Goal: Transaction & Acquisition: Purchase product/service

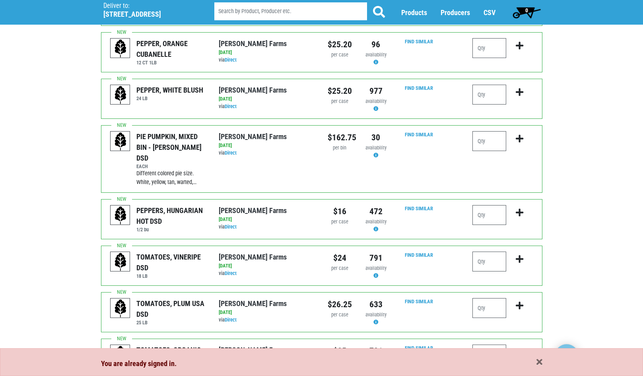
scroll to position [119, 0]
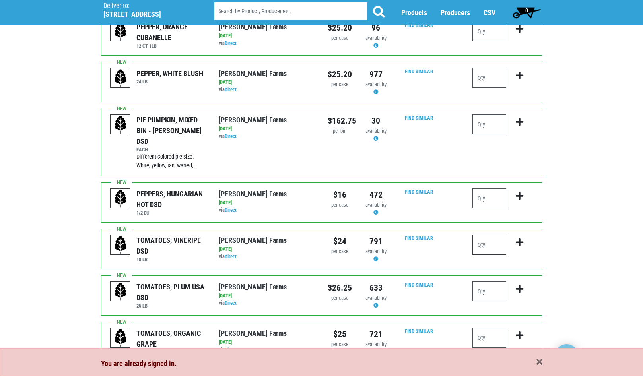
click at [490, 235] on input "number" at bounding box center [489, 245] width 34 height 20
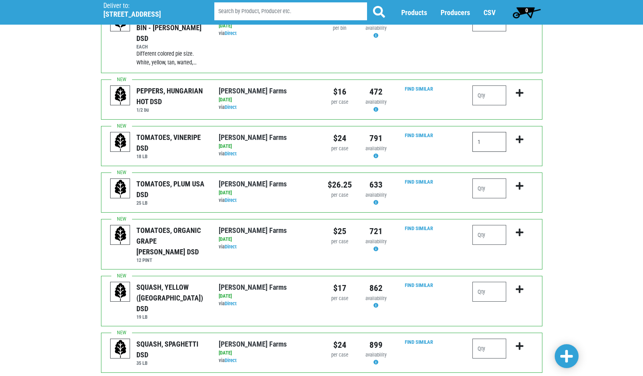
scroll to position [239, 0]
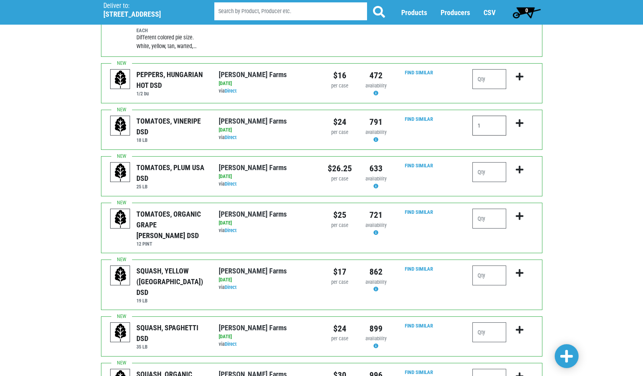
type input "1"
click at [498, 266] on input "number" at bounding box center [489, 276] width 34 height 20
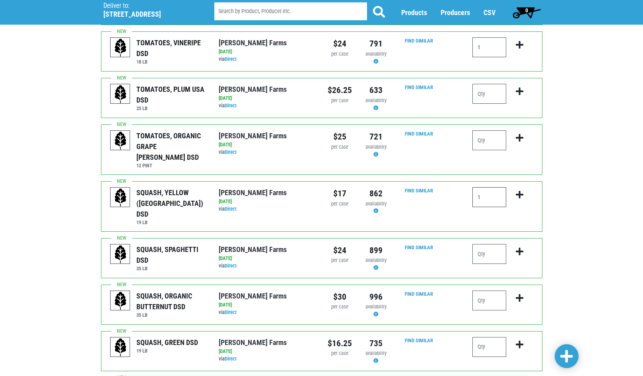
scroll to position [318, 0]
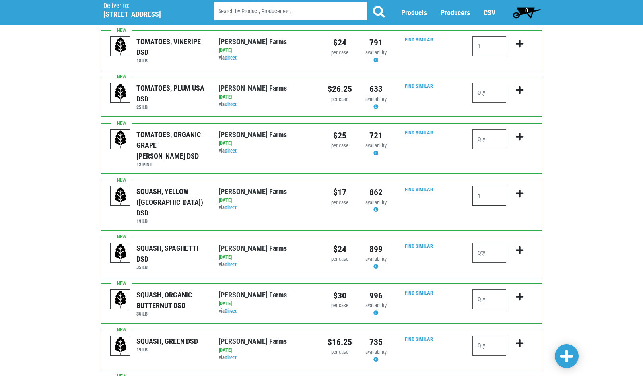
type input "1"
click at [489, 289] on input "number" at bounding box center [489, 299] width 34 height 20
type input "1"
click at [523, 293] on icon "submit" at bounding box center [520, 297] width 8 height 9
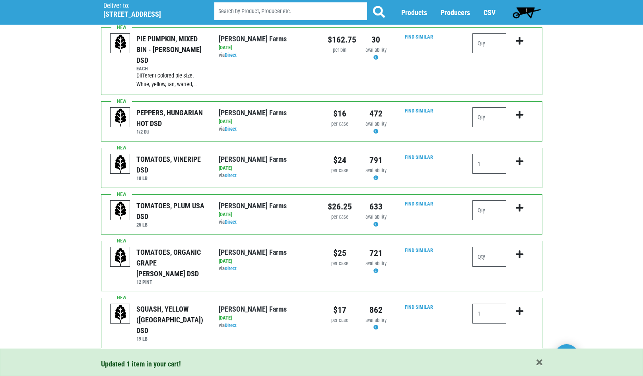
scroll to position [199, 0]
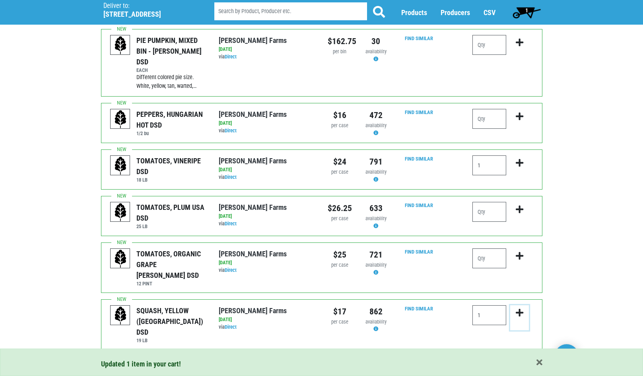
click at [516, 309] on icon "submit" at bounding box center [520, 313] width 8 height 9
click at [522, 159] on icon "submit" at bounding box center [520, 163] width 8 height 9
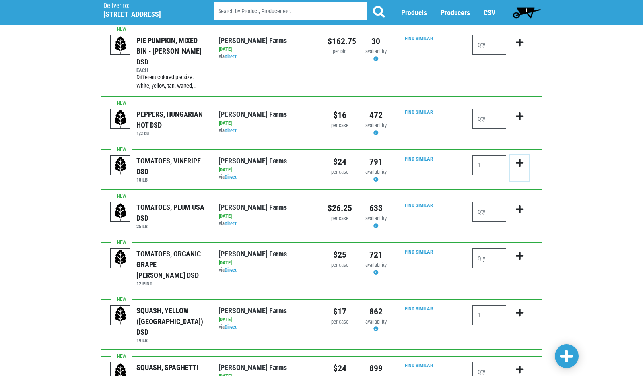
drag, startPoint x: 519, startPoint y: 149, endPoint x: 514, endPoint y: 153, distance: 6.5
click at [519, 159] on icon "submit" at bounding box center [520, 163] width 8 height 9
click at [518, 159] on icon "submit" at bounding box center [520, 163] width 8 height 9
click at [487, 157] on input "1" at bounding box center [489, 165] width 34 height 20
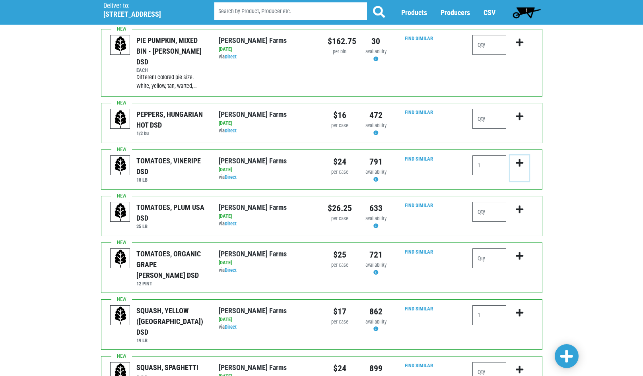
click at [521, 159] on icon "submit" at bounding box center [520, 163] width 8 height 9
click at [492, 155] on input "1" at bounding box center [489, 165] width 34 height 20
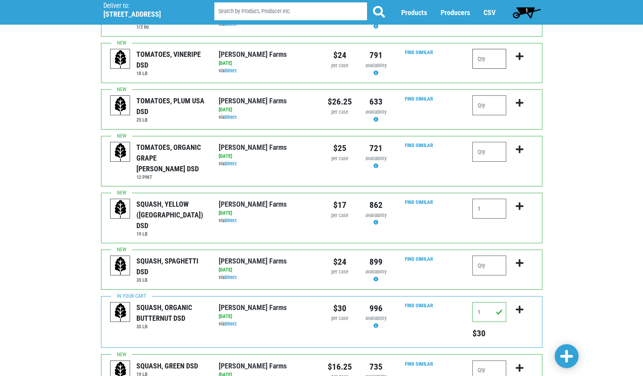
scroll to position [318, 0]
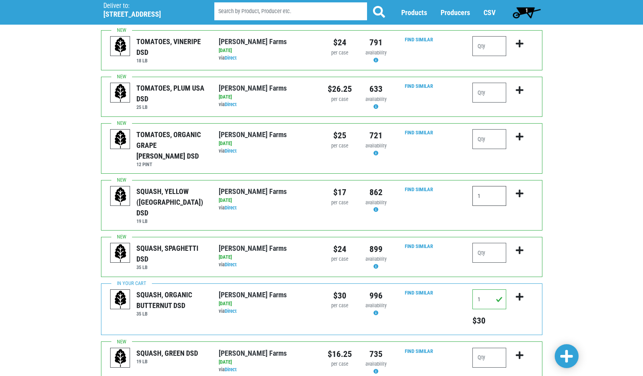
click at [488, 186] on input "1" at bounding box center [489, 196] width 34 height 20
type input "1"
click at [519, 189] on icon "submit" at bounding box center [520, 193] width 8 height 9
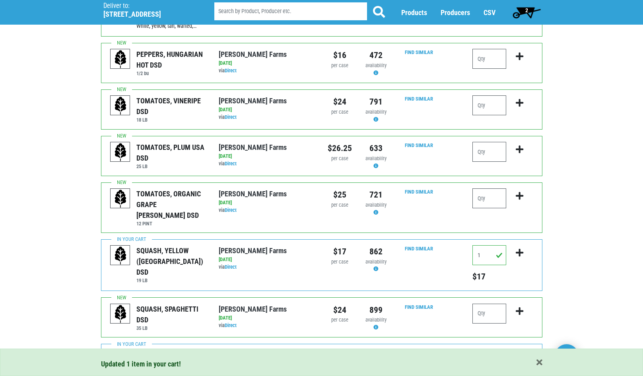
scroll to position [199, 0]
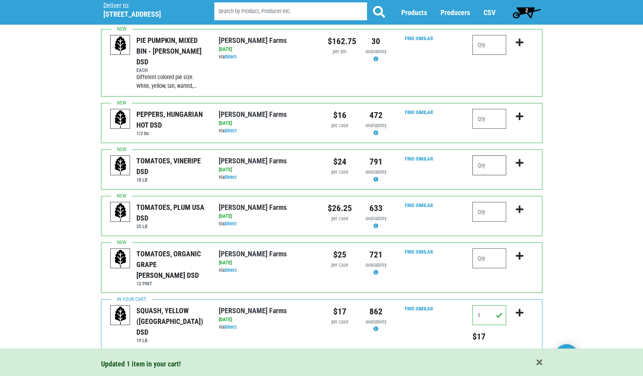
click at [486, 155] on input "number" at bounding box center [489, 165] width 34 height 20
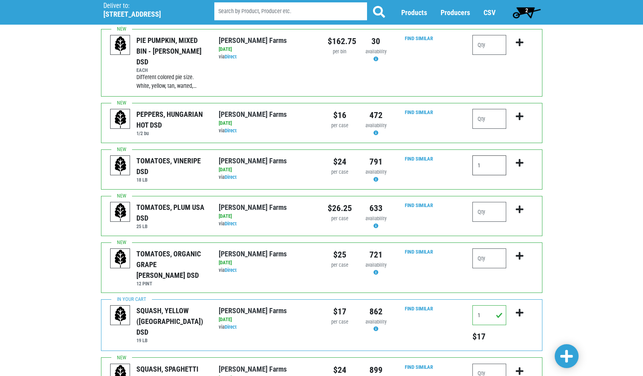
type input "1"
click at [519, 159] on icon "submit" at bounding box center [520, 163] width 8 height 9
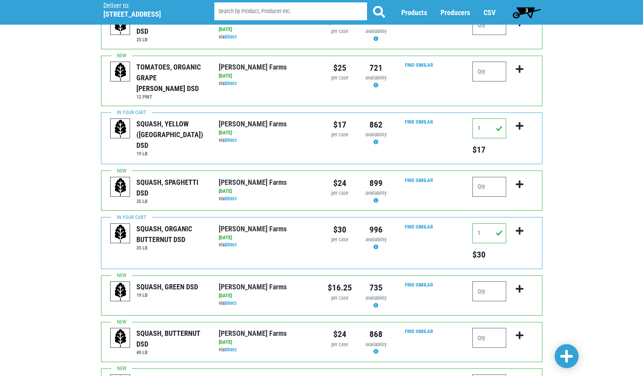
scroll to position [437, 0]
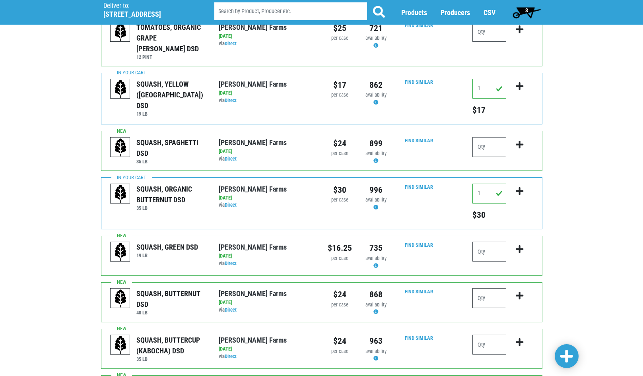
click at [488, 288] on input "number" at bounding box center [489, 298] width 34 height 20
type input "2"
click at [521, 288] on button "submit" at bounding box center [519, 300] width 19 height 25
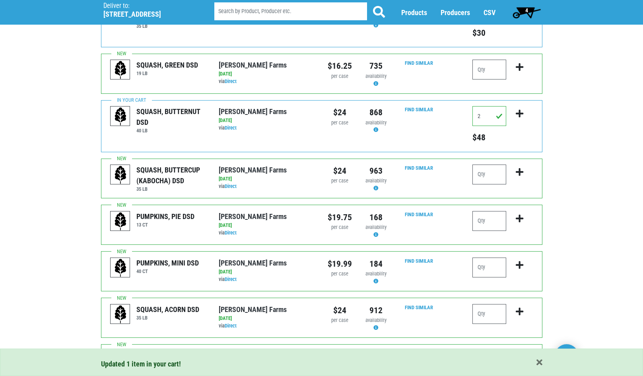
scroll to position [636, 0]
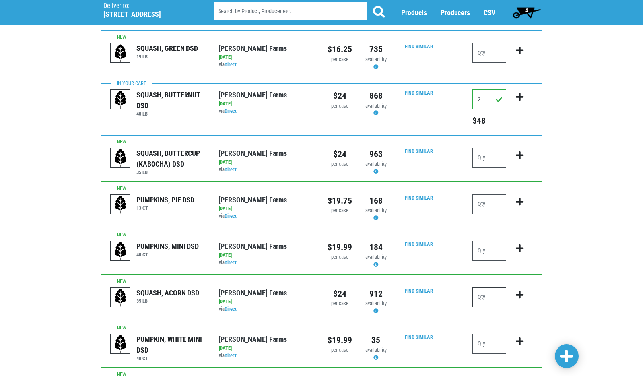
click at [488, 287] on input "number" at bounding box center [489, 297] width 34 height 20
type input "2"
click at [521, 291] on icon "submit" at bounding box center [520, 295] width 8 height 9
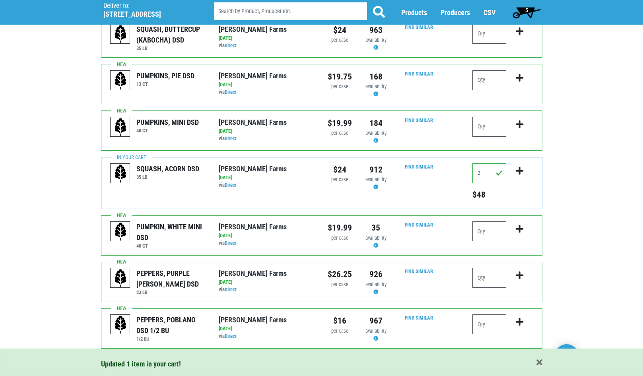
scroll to position [762, 0]
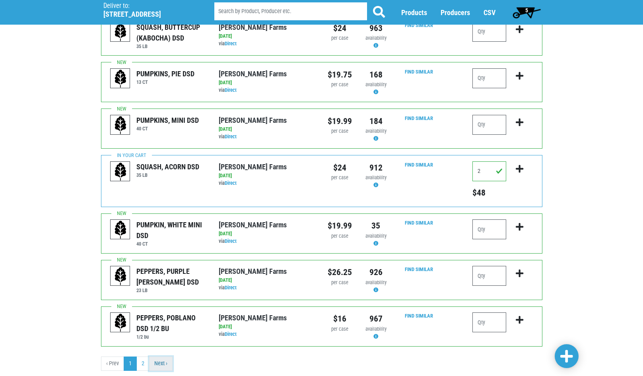
click at [161, 357] on link "Next ›" at bounding box center [160, 364] width 23 height 14
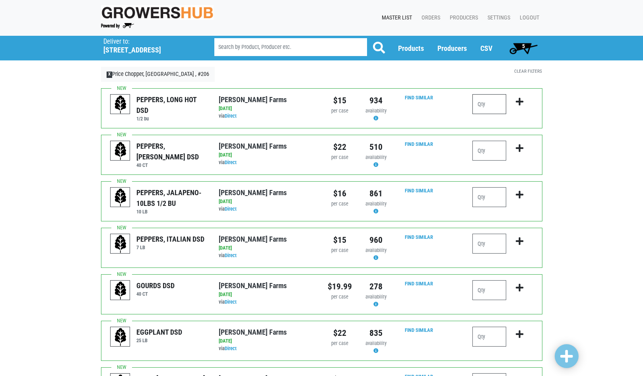
click at [492, 100] on input "number" at bounding box center [489, 104] width 34 height 20
type input "1"
click at [521, 103] on icon "submit" at bounding box center [520, 101] width 8 height 9
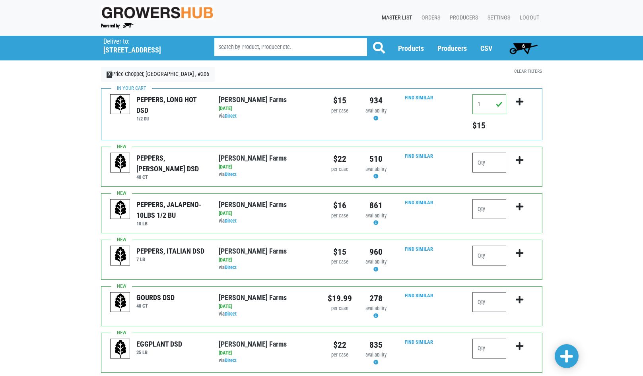
click at [486, 164] on input "number" at bounding box center [489, 163] width 34 height 20
type input "2"
click at [521, 161] on icon "submit" at bounding box center [520, 160] width 8 height 9
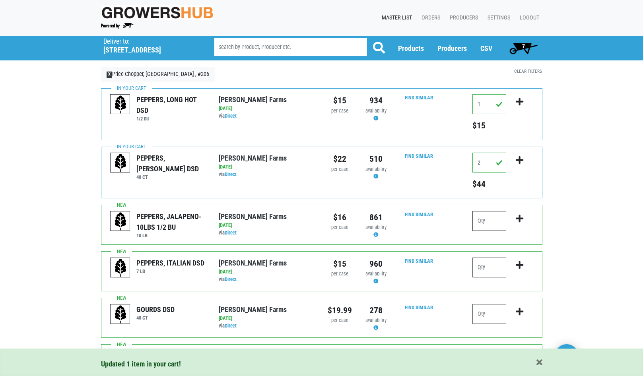
click at [496, 228] on input "number" at bounding box center [489, 221] width 34 height 20
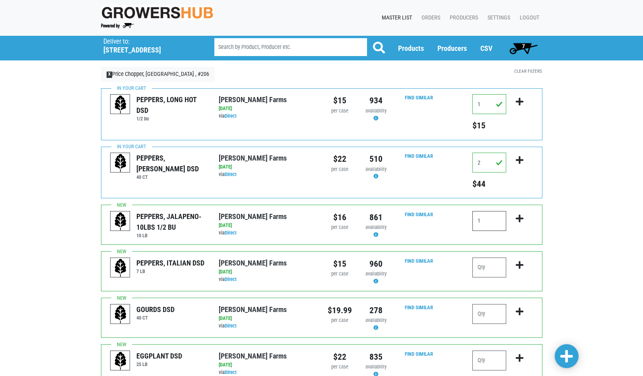
type input "1"
click at [519, 223] on icon "submit" at bounding box center [520, 218] width 8 height 9
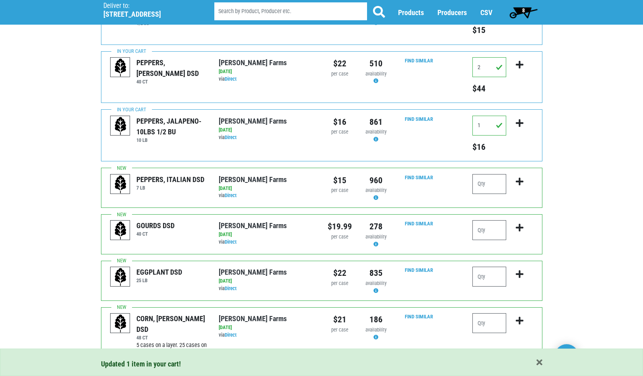
scroll to position [119, 0]
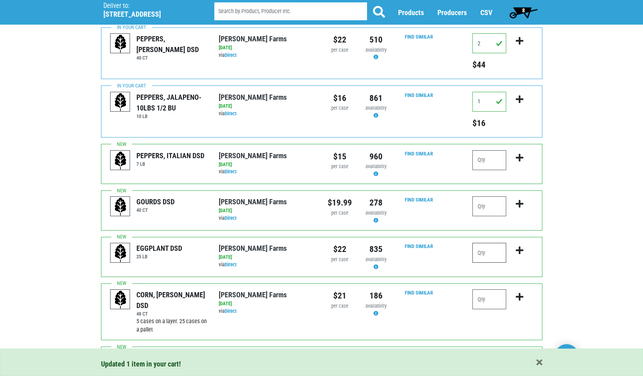
click at [482, 254] on input "number" at bounding box center [489, 253] width 34 height 20
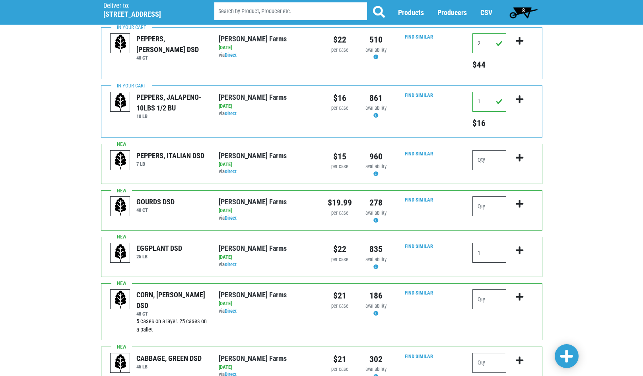
type input "1"
click at [520, 249] on icon "submit" at bounding box center [520, 250] width 8 height 9
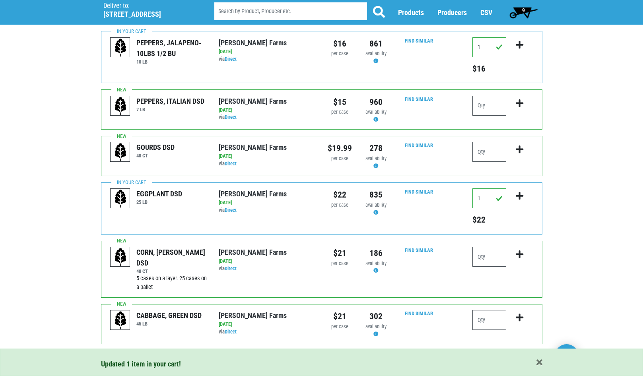
scroll to position [192, 0]
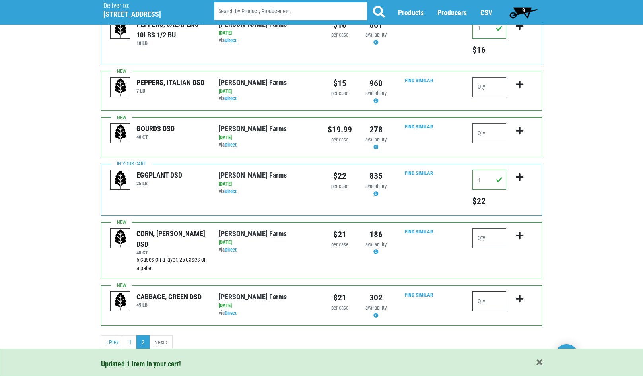
click at [491, 299] on input "number" at bounding box center [489, 301] width 34 height 20
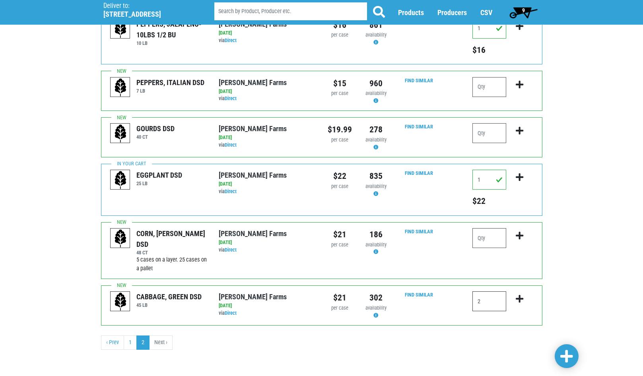
type input "2"
click at [520, 297] on icon "submit" at bounding box center [520, 299] width 8 height 9
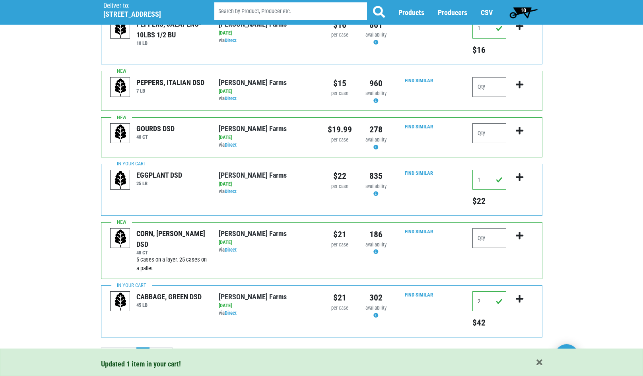
click at [525, 10] on span "10" at bounding box center [523, 10] width 6 height 6
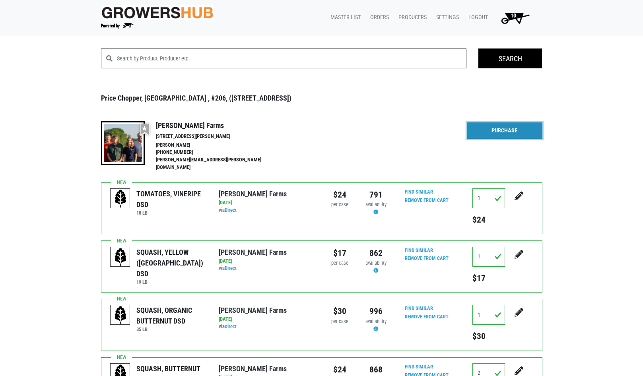
click at [522, 125] on link "Purchase" at bounding box center [505, 130] width 76 height 17
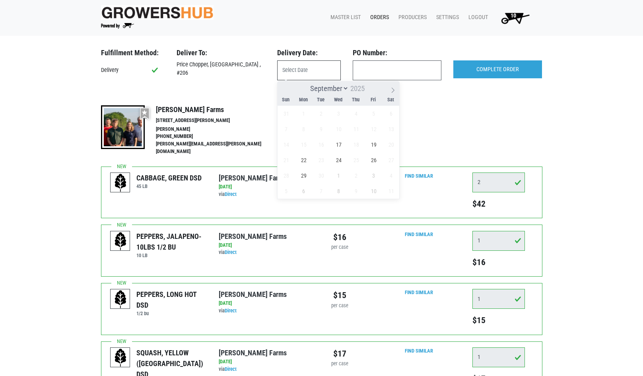
click at [313, 71] on input "text" at bounding box center [309, 70] width 64 height 20
click at [338, 142] on span "17" at bounding box center [339, 145] width 16 height 16
type input "[DATE]"
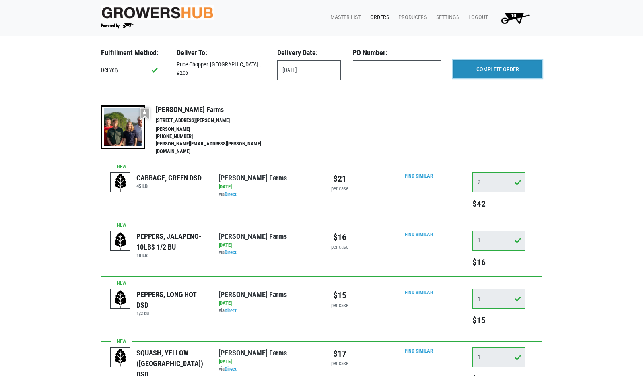
click at [491, 73] on input "COMPLETE ORDER" at bounding box center [497, 69] width 89 height 18
